Goal: Use online tool/utility: Utilize a website feature to perform a specific function

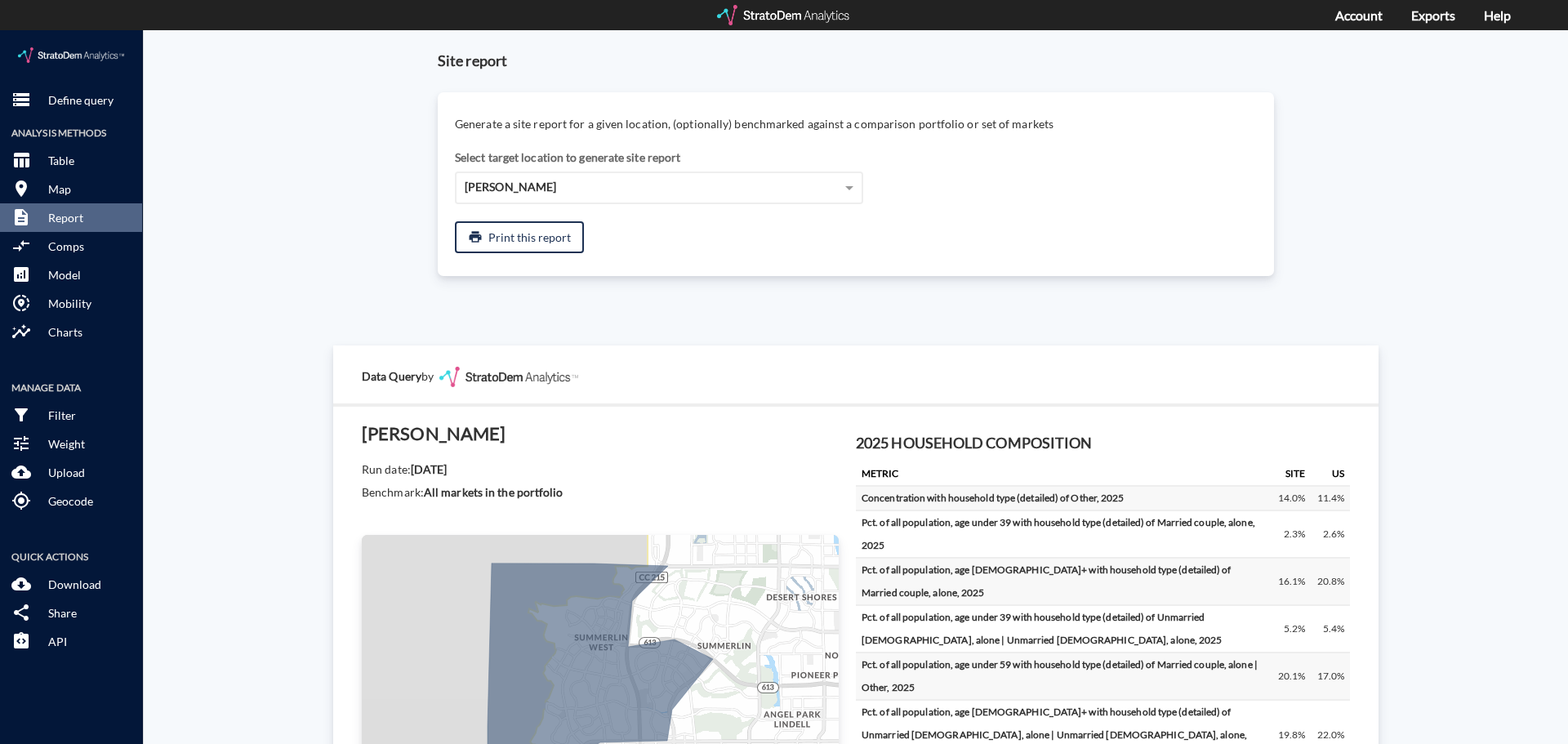
scroll to position [980, 0]
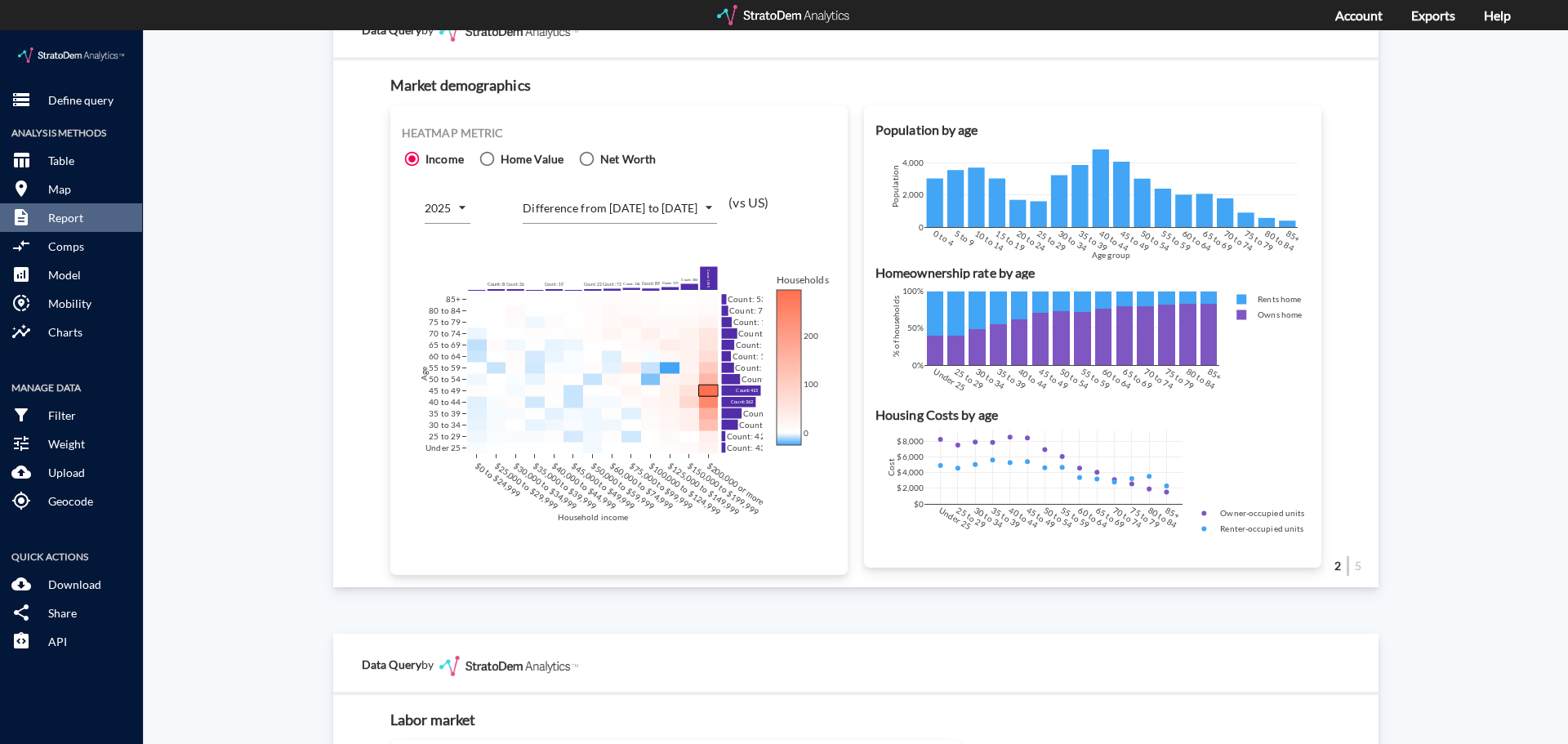
click div "Site report Generate a site report for a given location, (optionally) benchmark…"
click p "Define query"
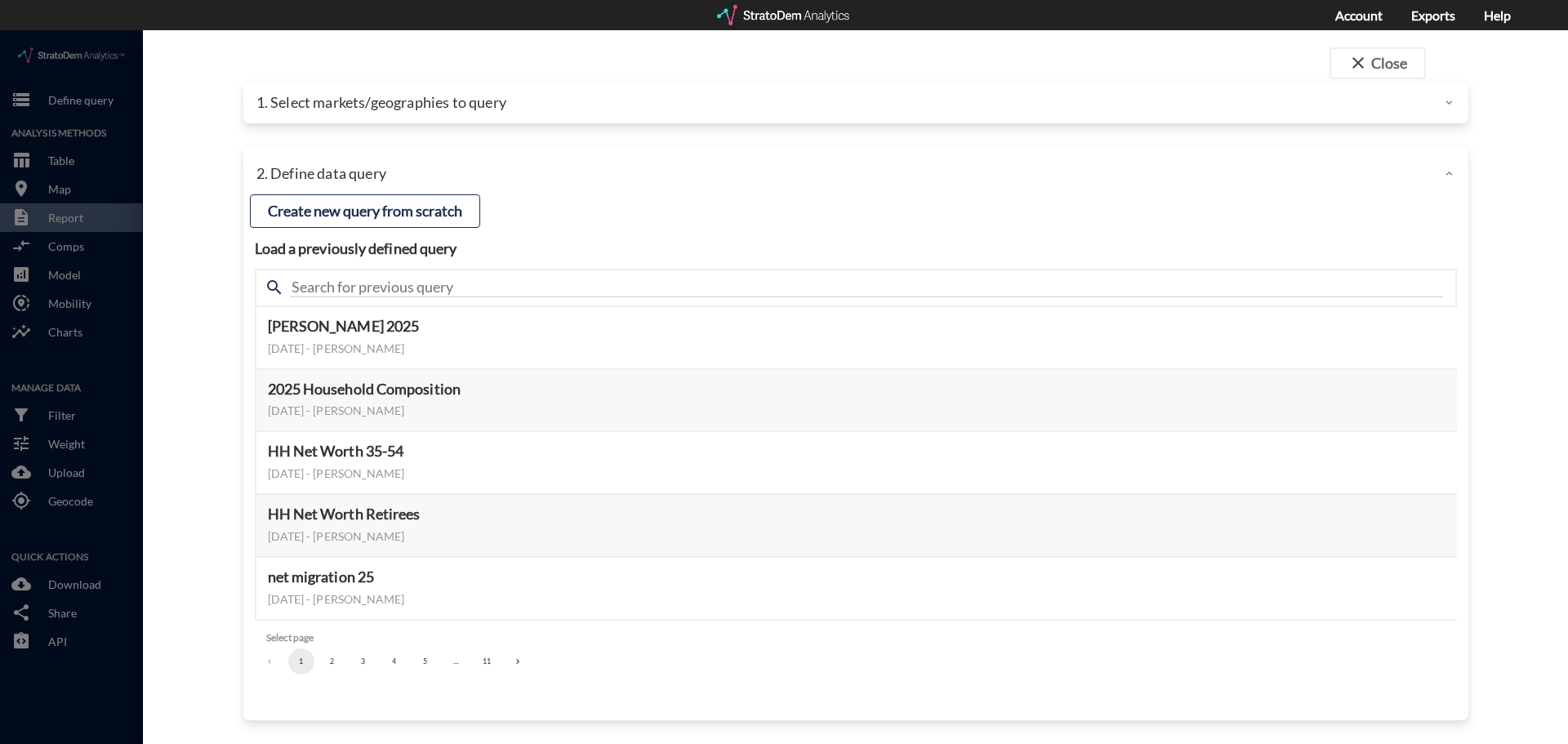
click p "1. Select markets/geographies to query"
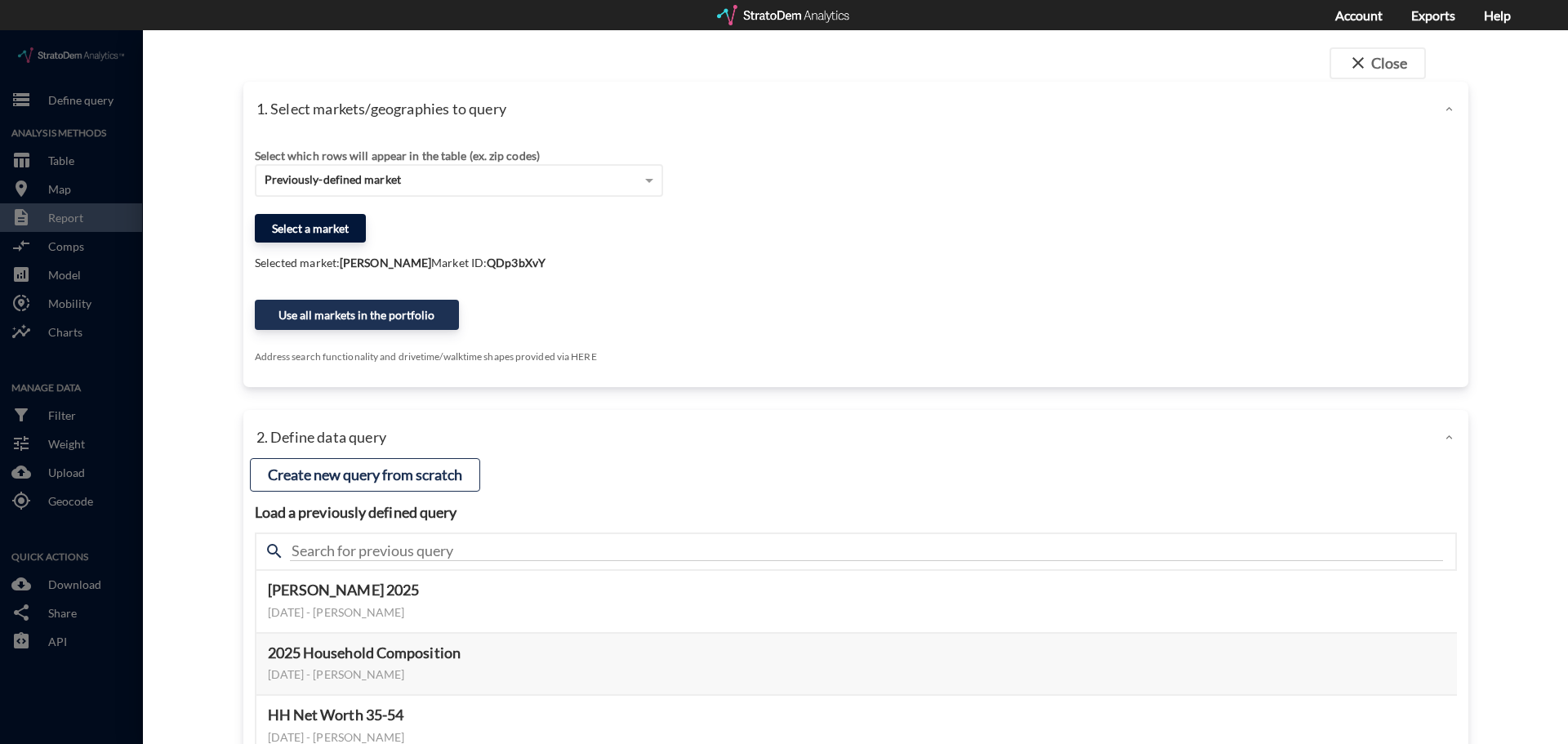
click button "Select a market"
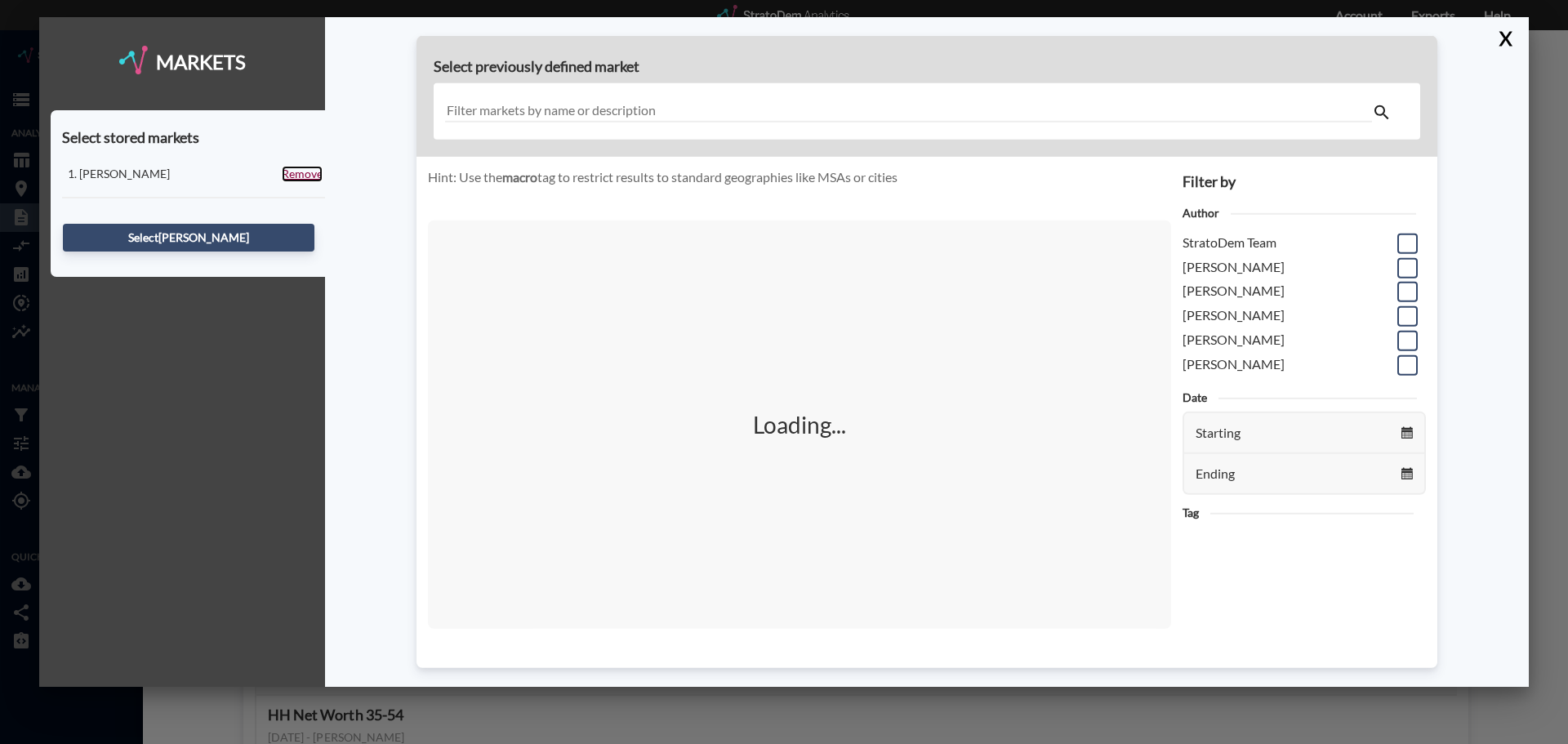
click at [301, 171] on link "Remove" at bounding box center [302, 174] width 41 height 16
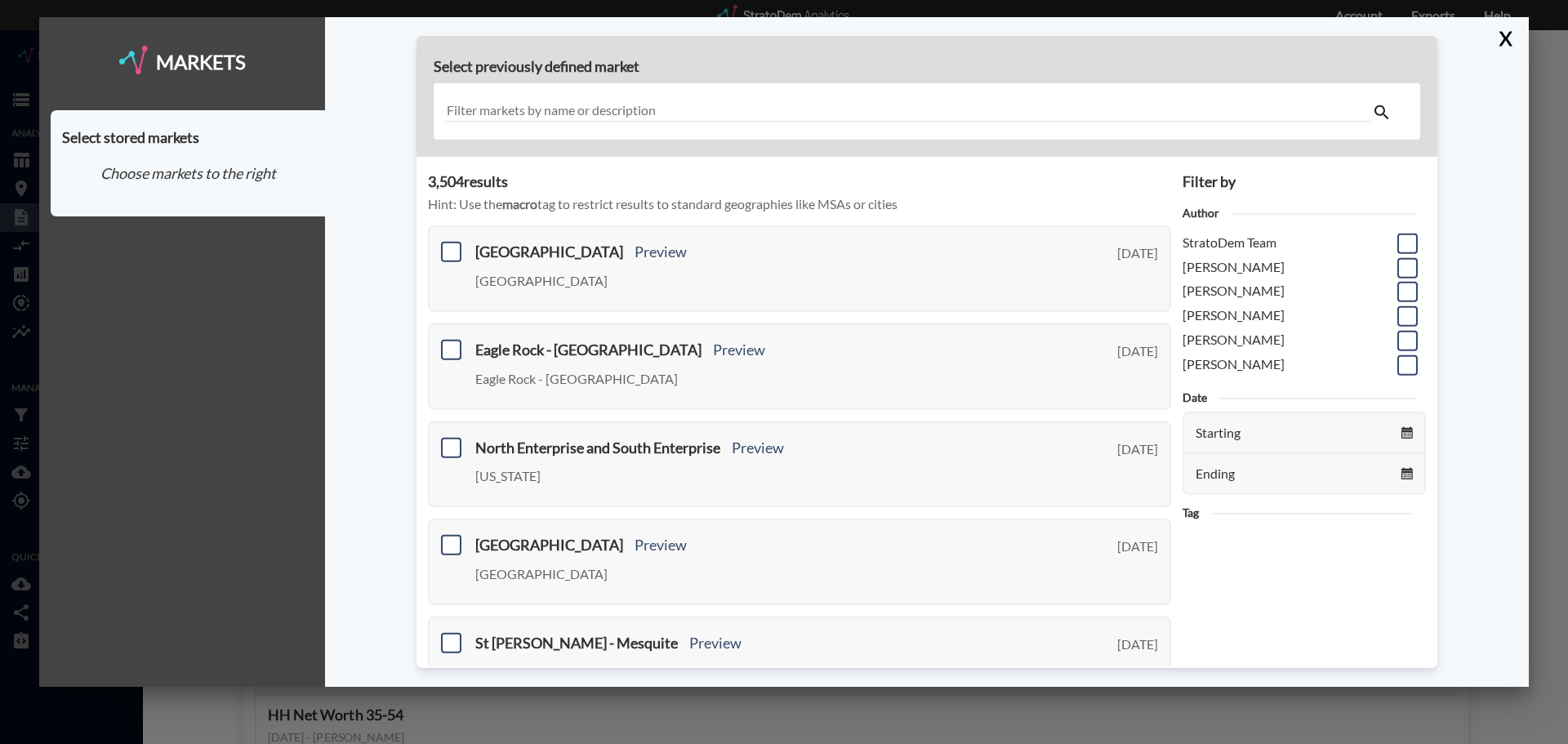
click at [688, 110] on input "text" at bounding box center [908, 111] width 927 height 22
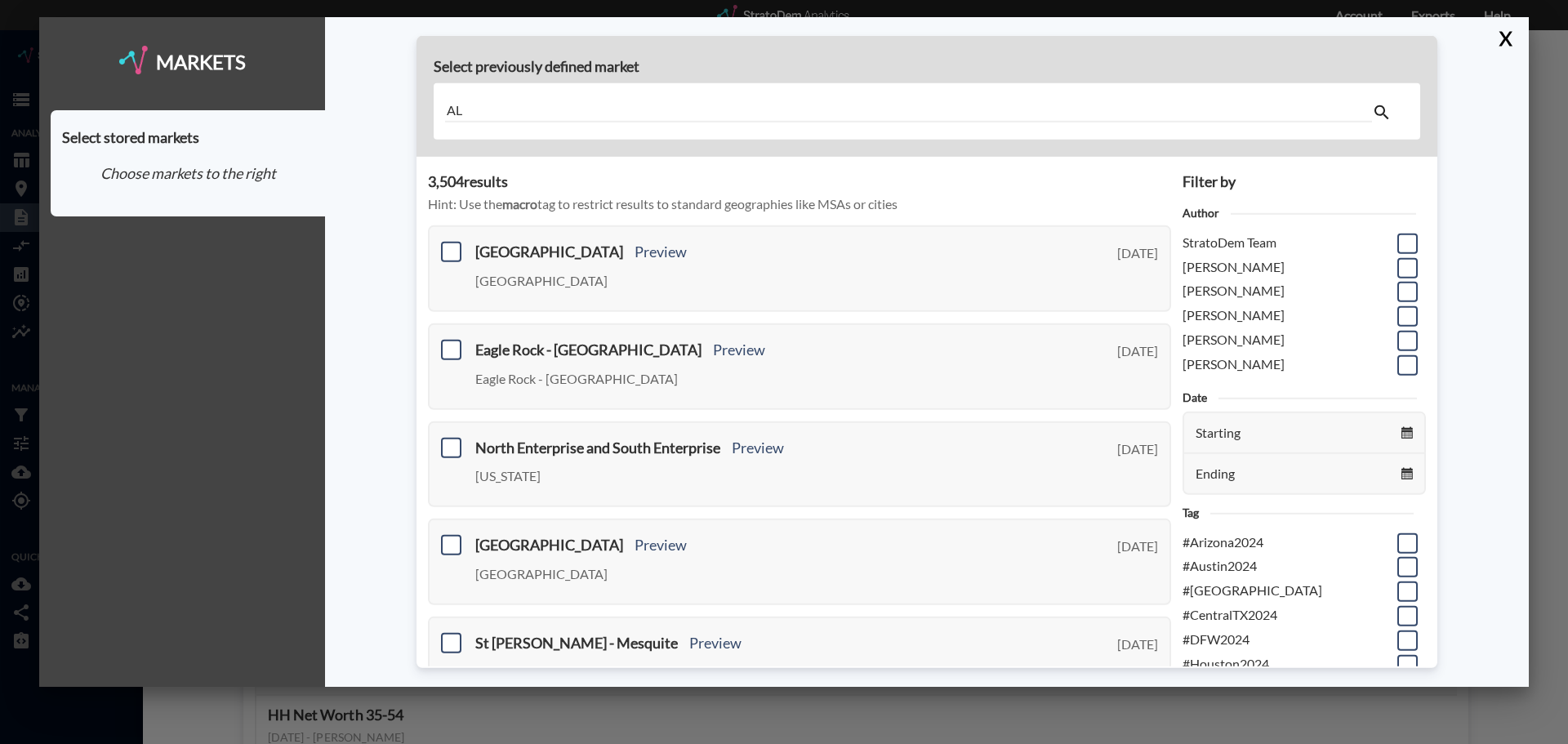
type input "A"
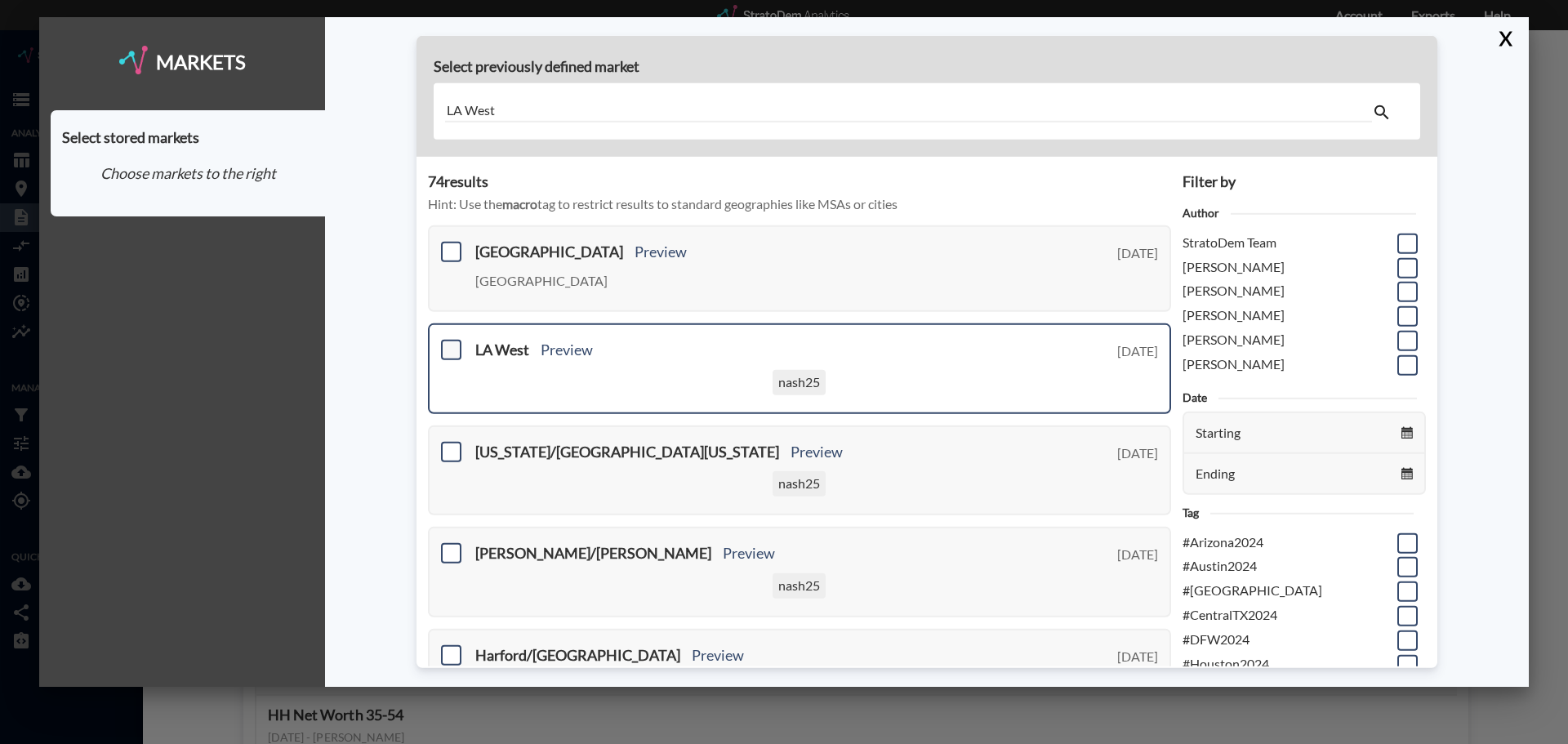
type input "LA West"
click at [454, 347] on span at bounding box center [451, 349] width 20 height 20
click at [449, 343] on input "checkbox" at bounding box center [449, 343] width 0 height 0
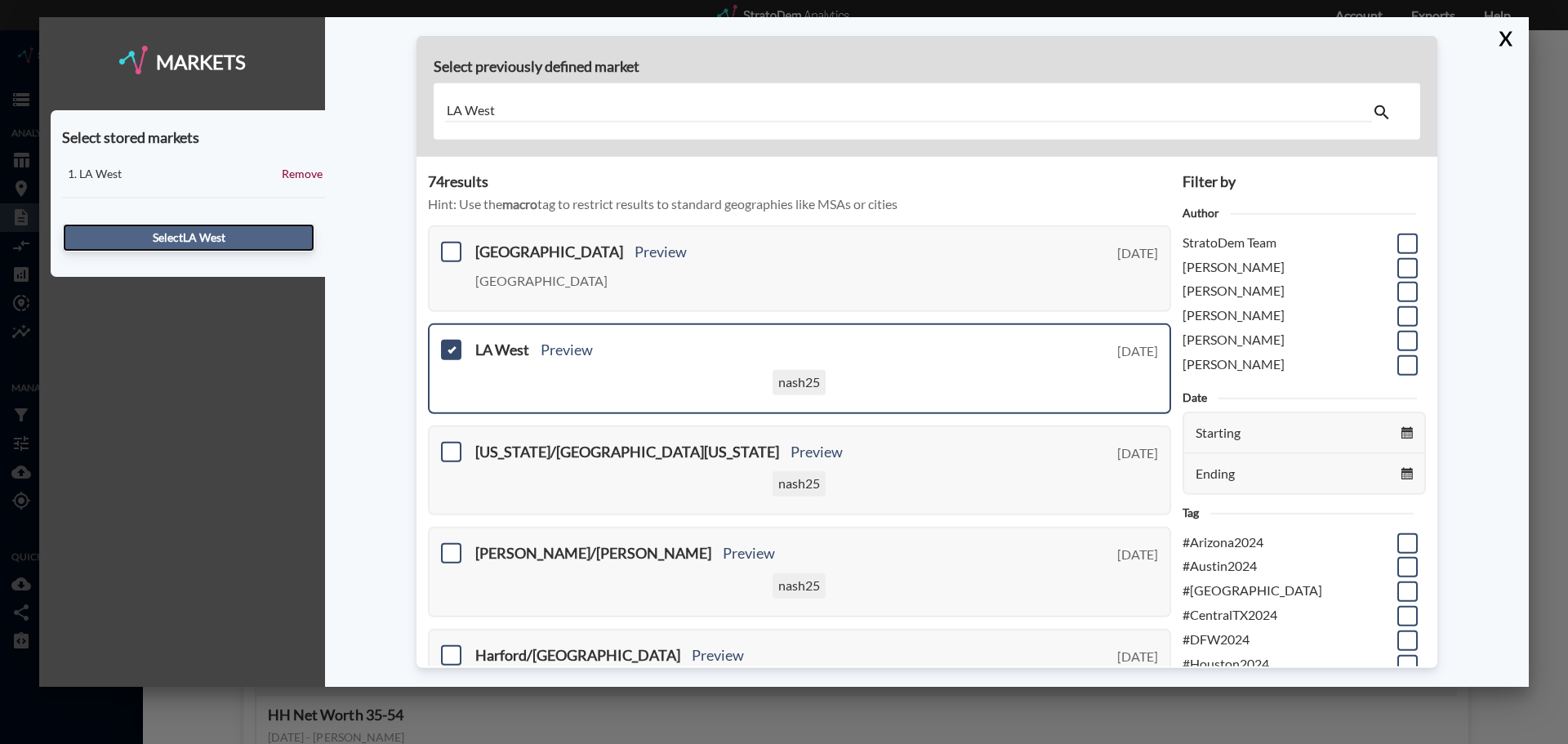
click at [163, 227] on button "Select [GEOGRAPHIC_DATA]" at bounding box center [188, 237] width 252 height 27
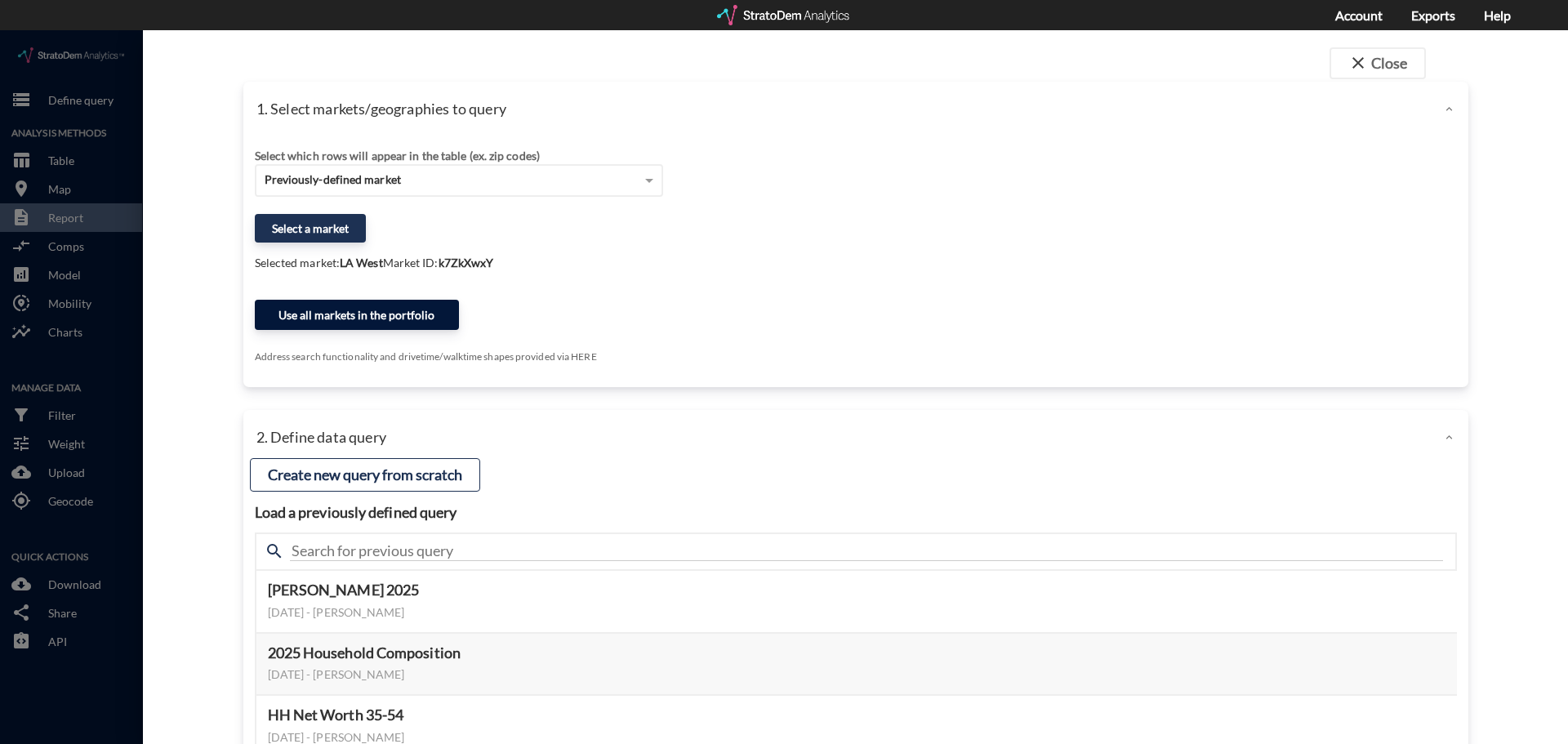
click button "Use all markets in the portfolio"
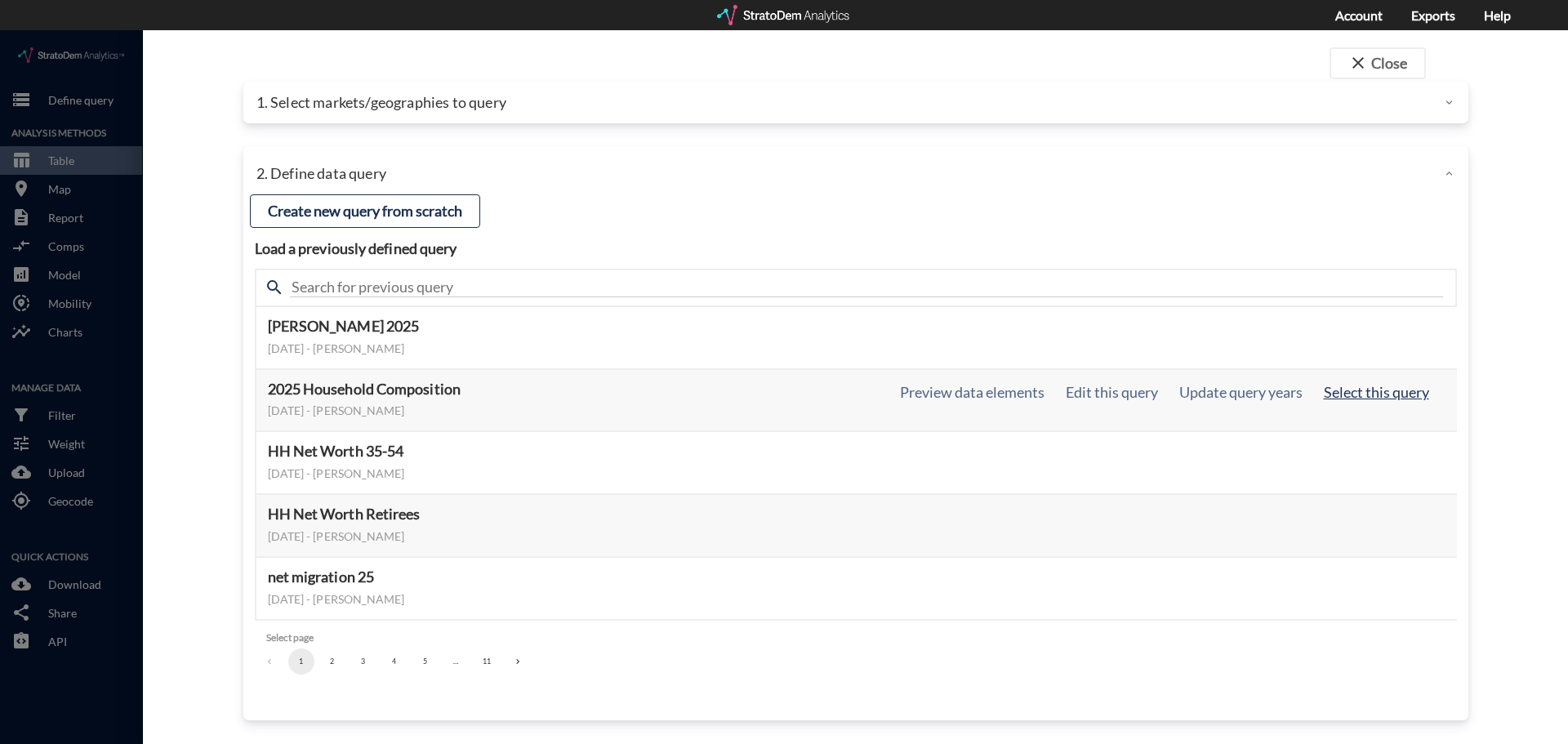
click button "Select this query"
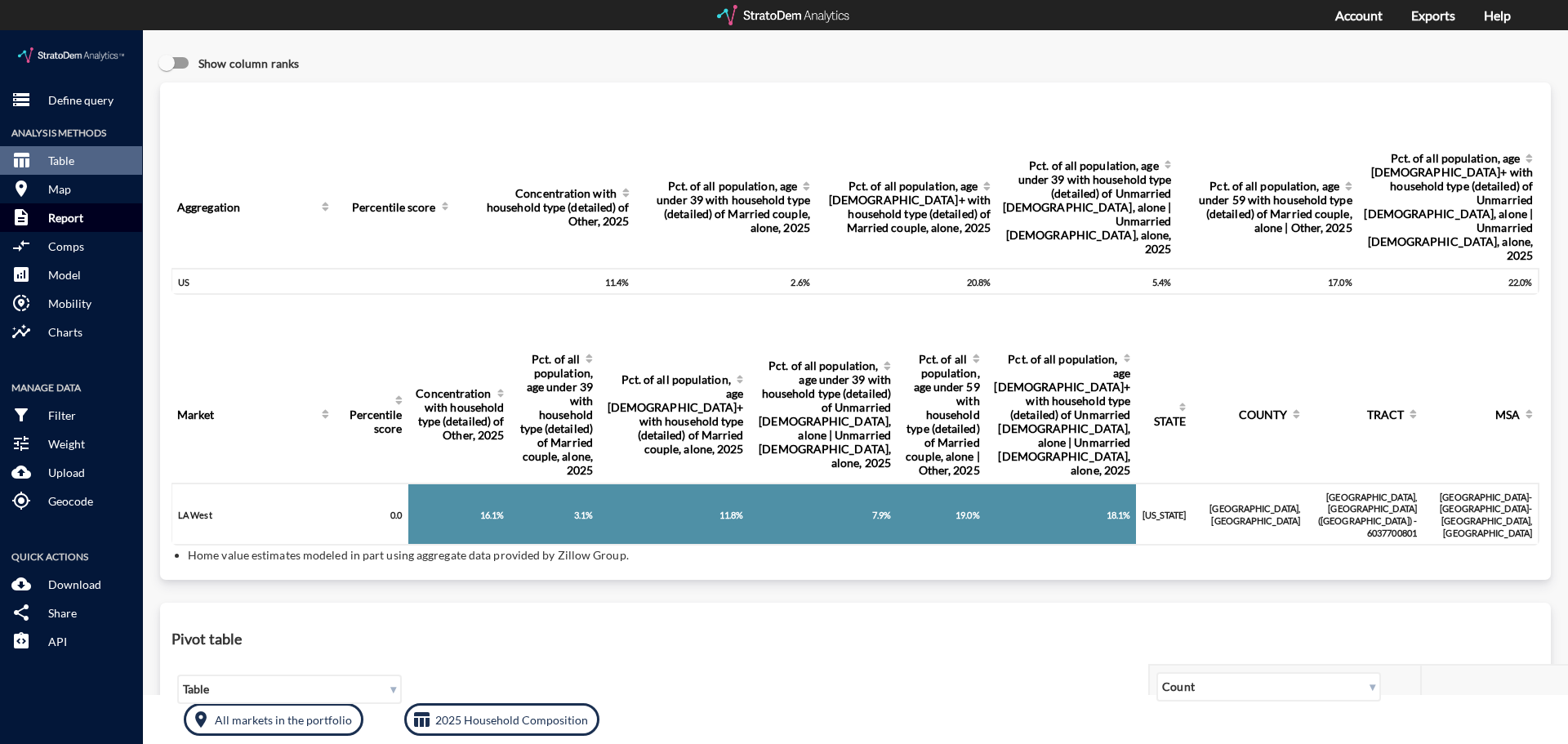
click p "Report"
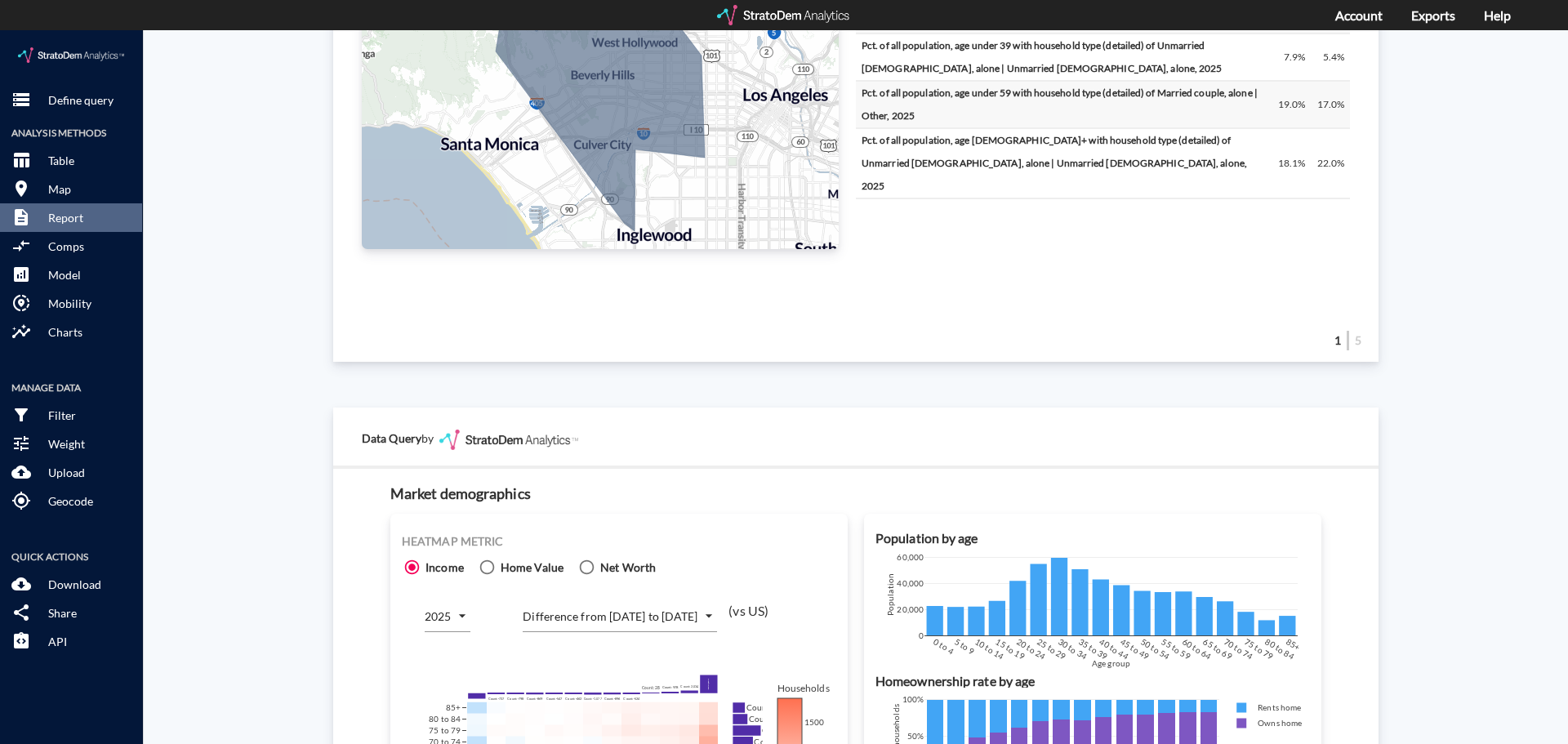
scroll to position [898, 0]
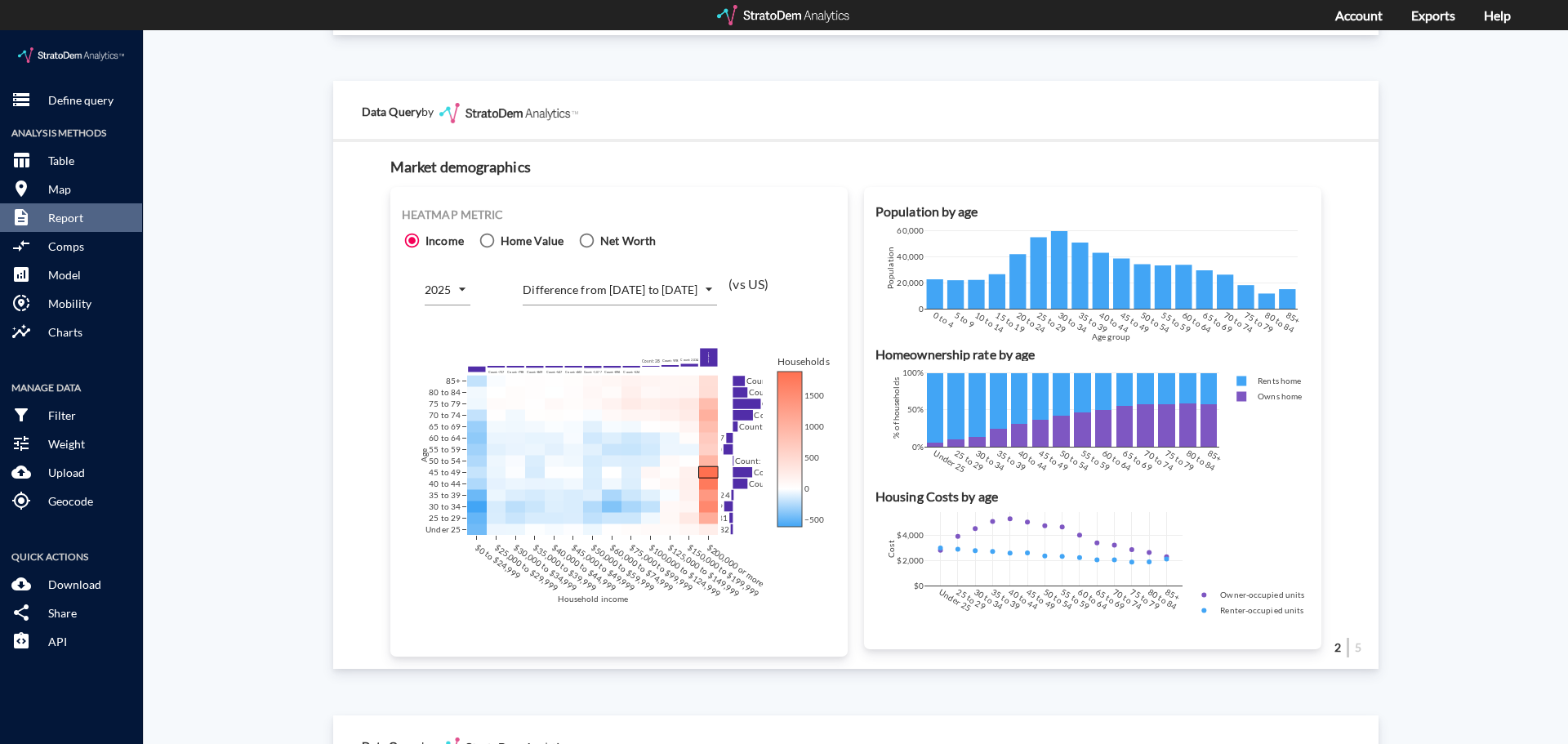
click body "/vantagepoint/us/-1 storage Define query Analysis Methods table_chart Table roo…"
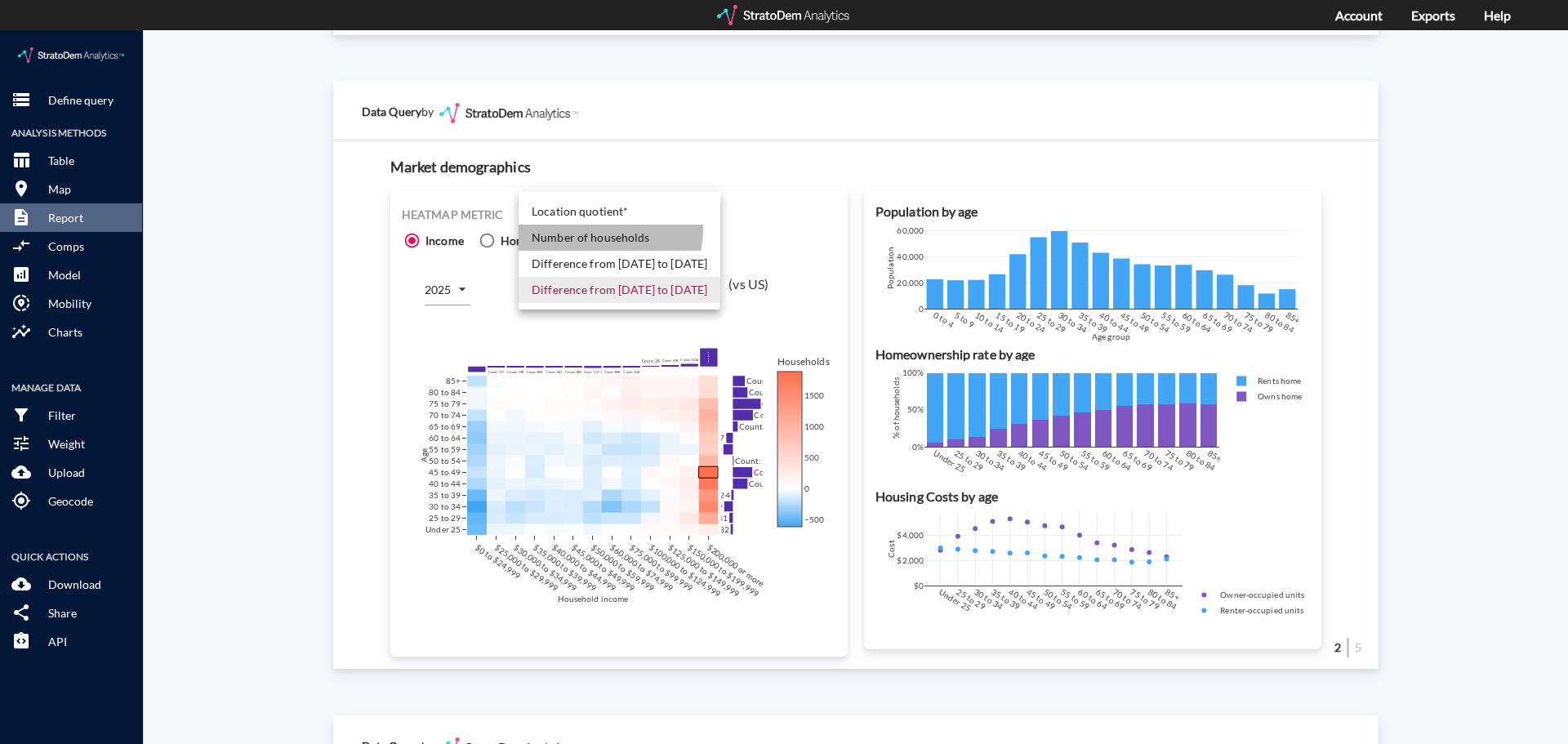
click li "Number of households"
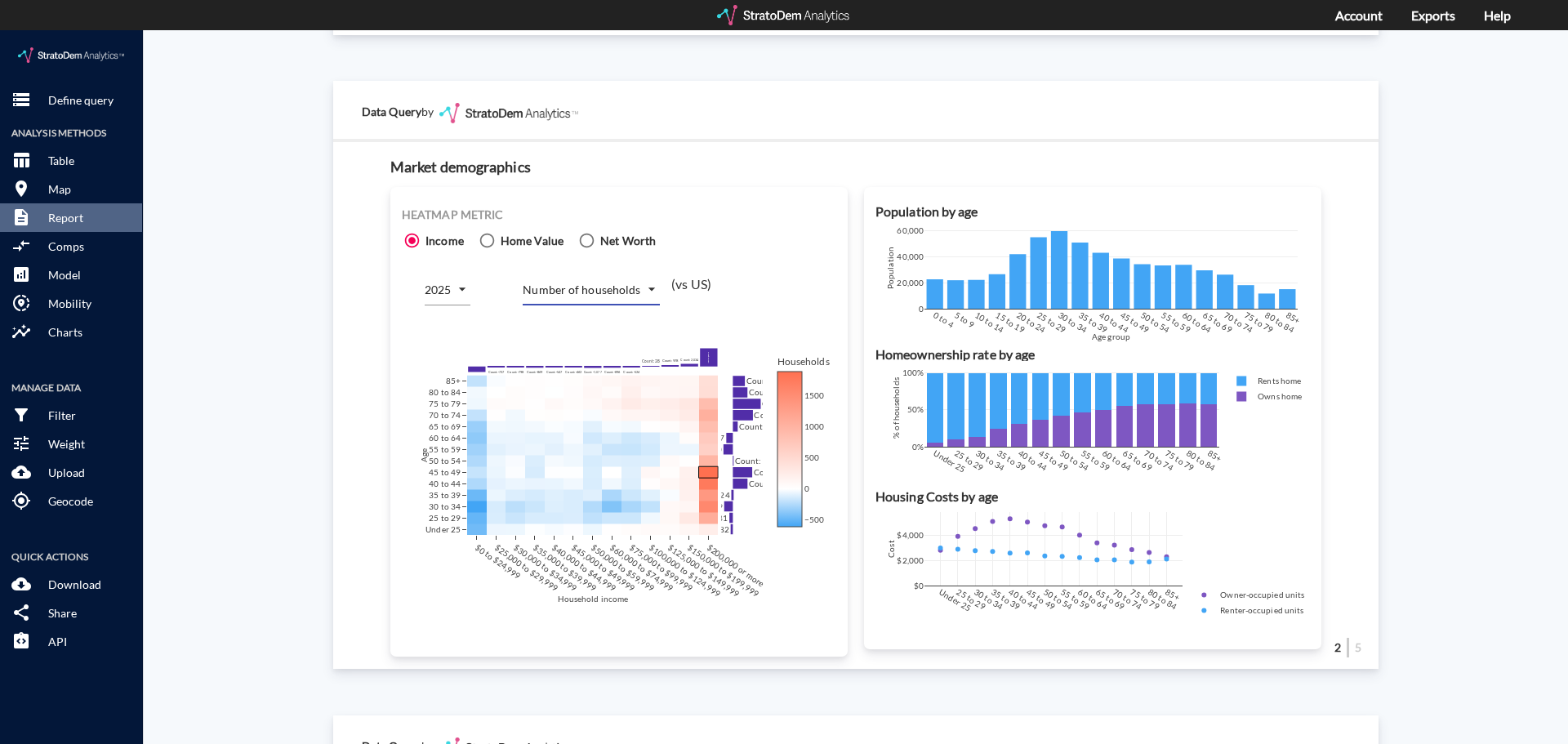
click div "Site report Generate a site report for a given location, (optionally) benchmark…"
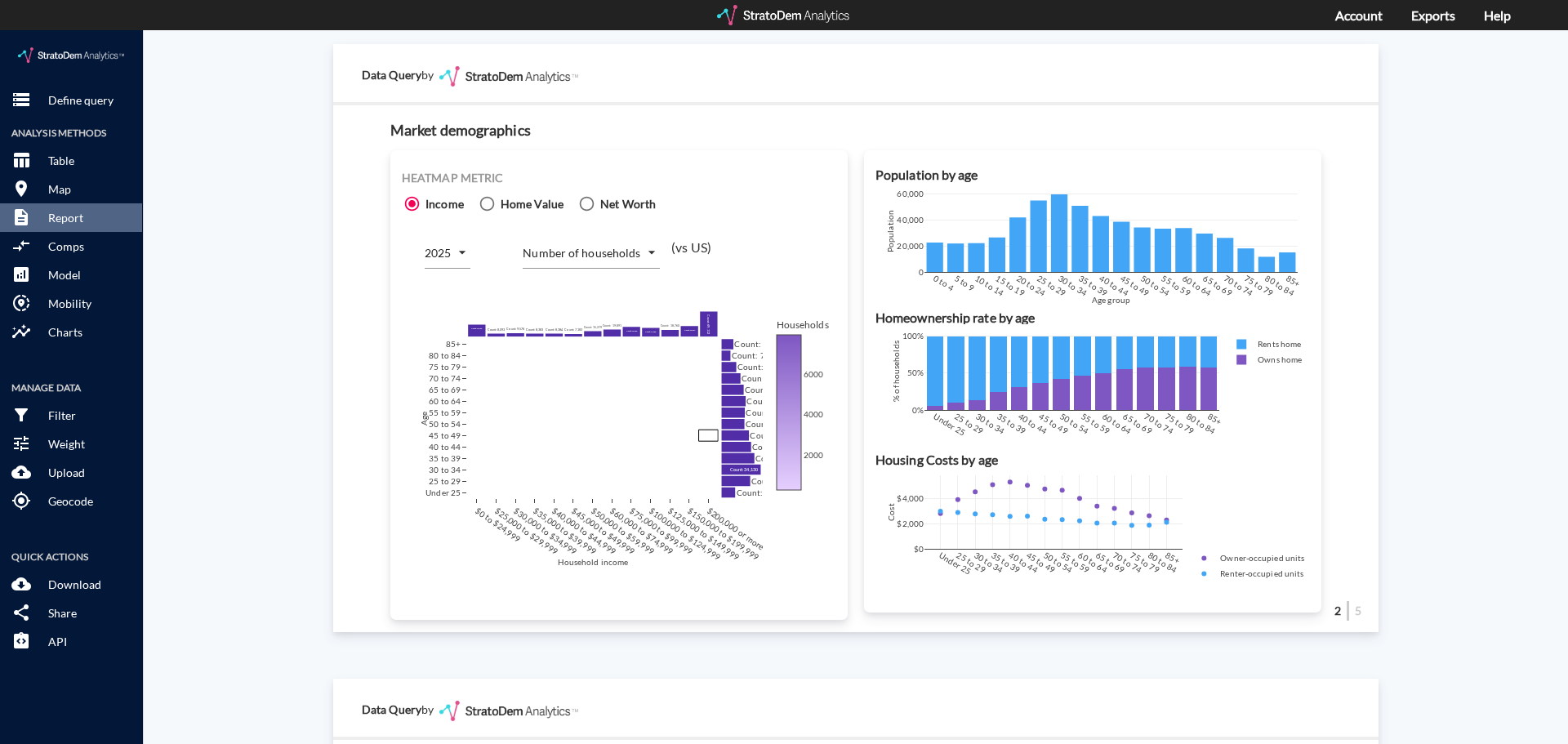
scroll to position [980, 0]
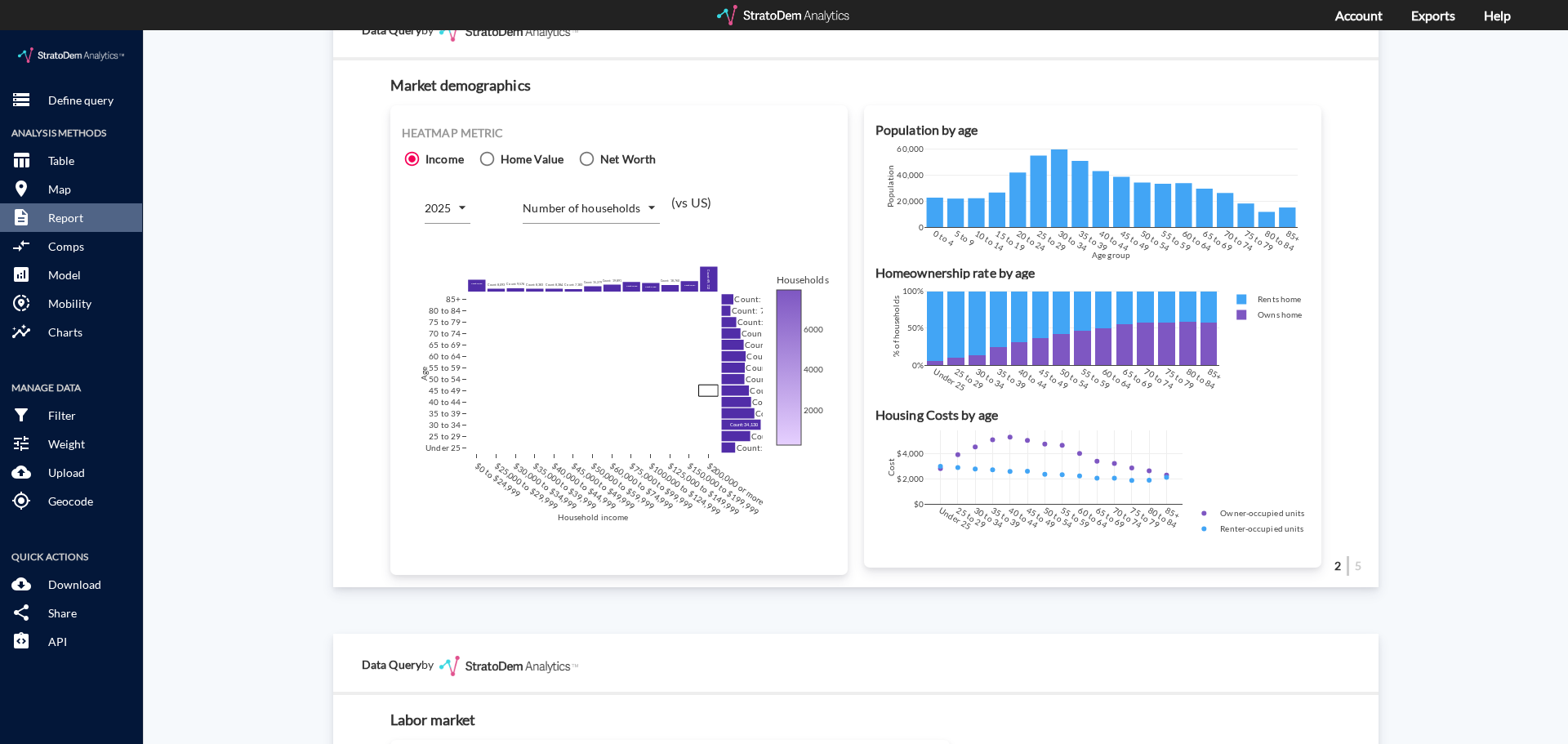
click div "Site report Generate a site report for a given location, (optionally) benchmark…"
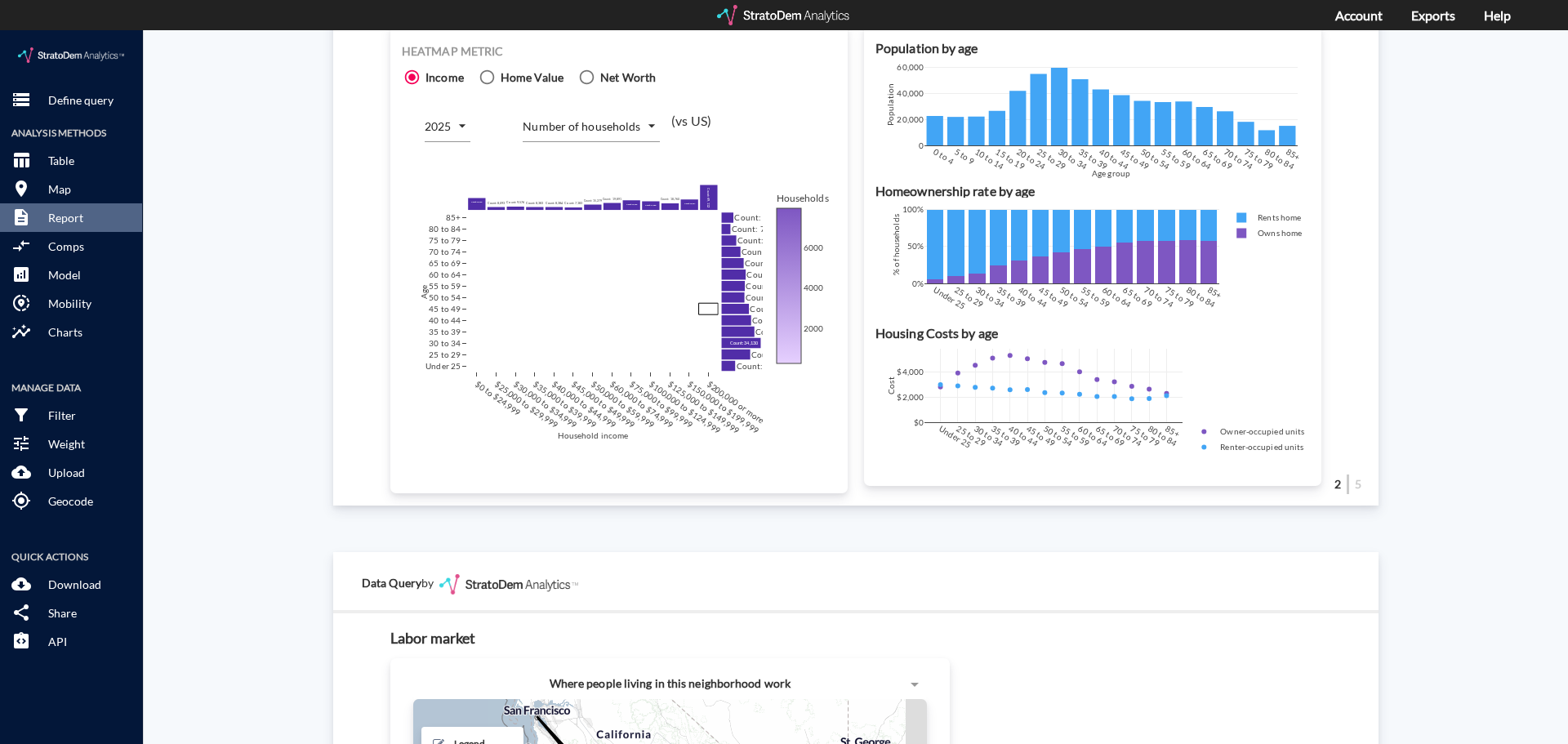
click body "/vantagepoint/us/-1 storage Define query Analysis Methods table_chart Table roo…"
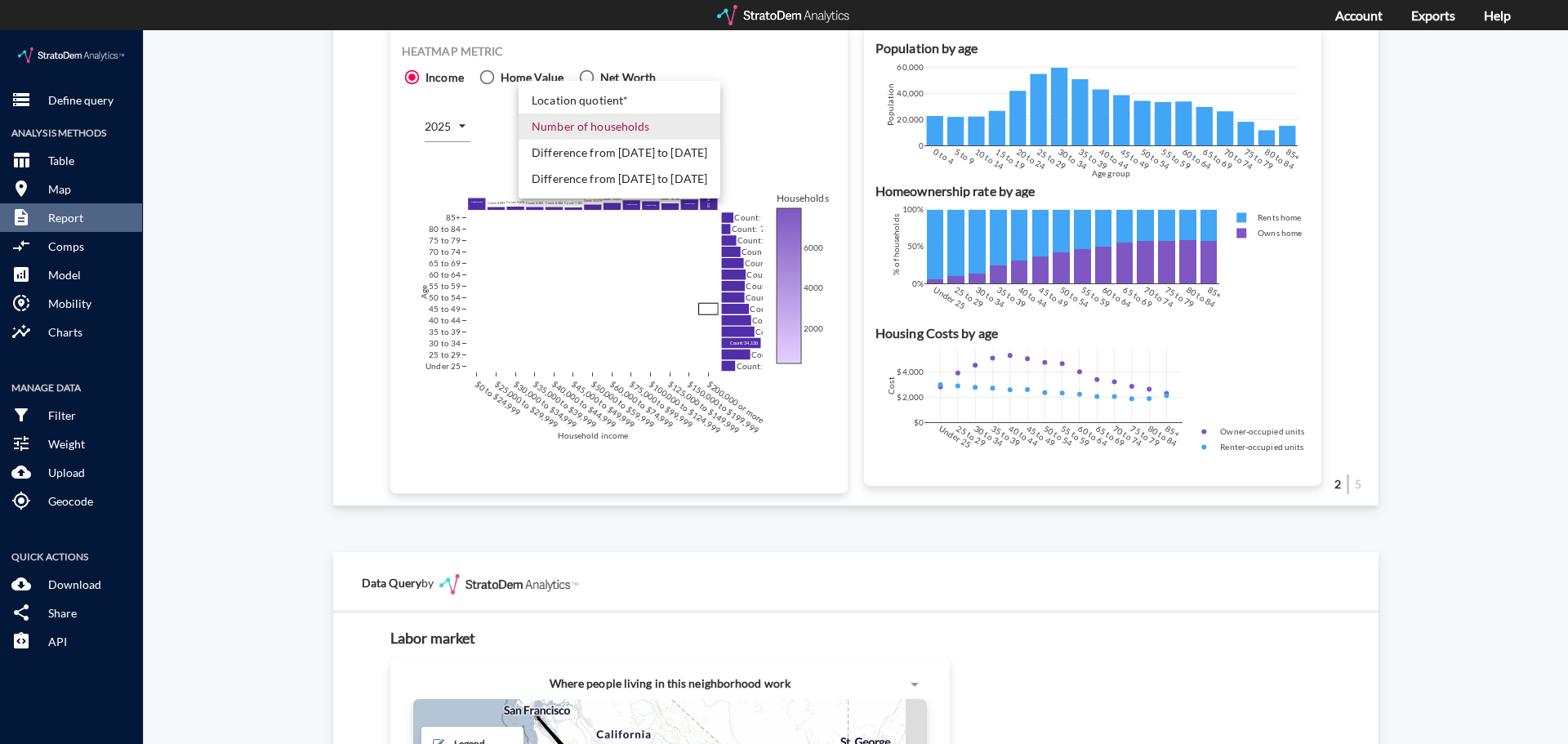
click li "Difference from [DATE] to [DATE]"
type input "COUNT_DIFF_FUTURE"
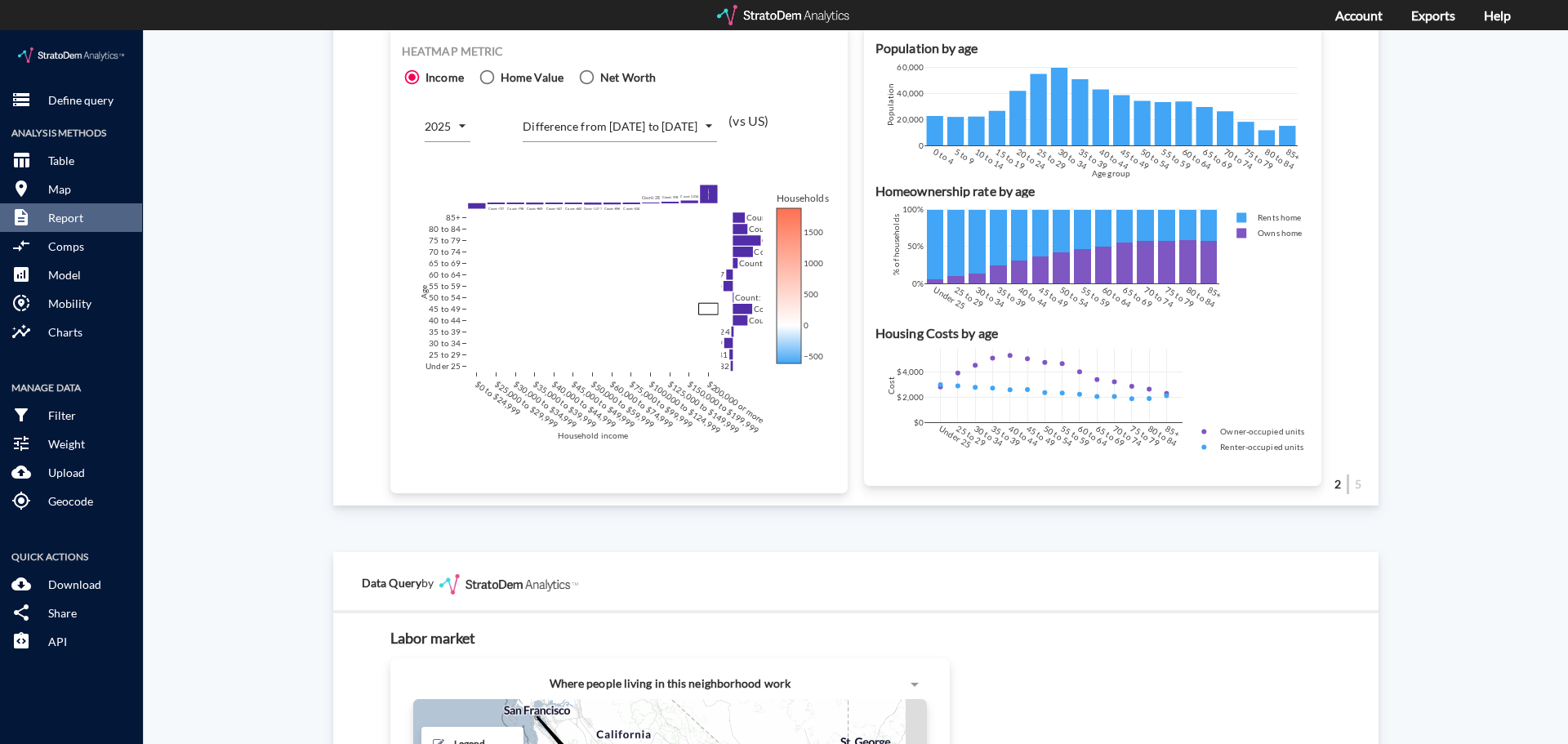
click div "Site report Generate a site report for a given location, (optionally) benchmark…"
drag, startPoint x: 198, startPoint y: 550, endPoint x: 217, endPoint y: 552, distance: 19.1
click div "Site report Generate a site report for a given location, (optionally) benchmark…"
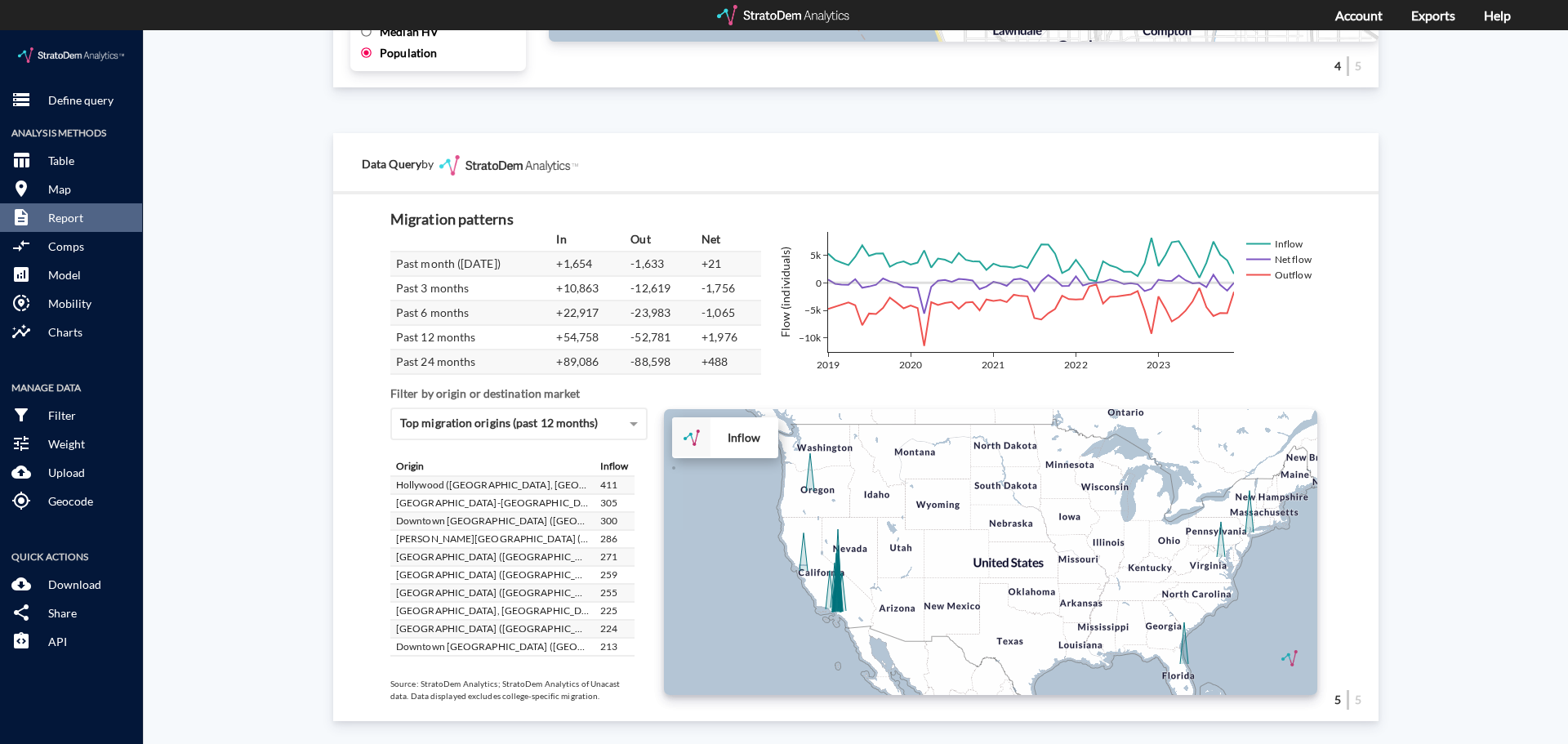
scroll to position [81, 0]
